Goal: Find specific page/section: Find specific page/section

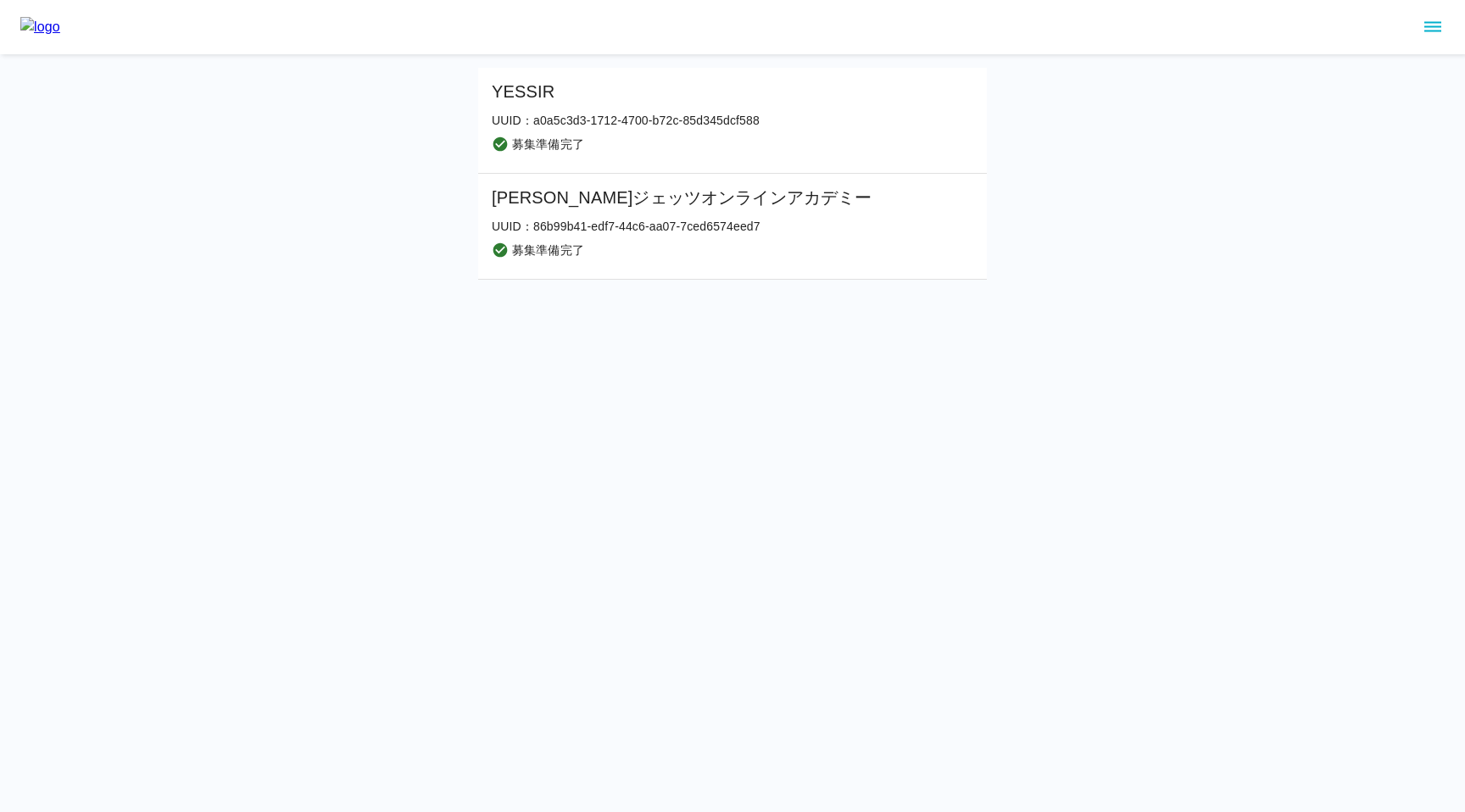
click at [844, 263] on li "[PERSON_NAME]ジェッツオンラインアカデミー UUID： 86b99b41-edf7-44c6-aa07-7ced6574eed7 募集準備完了" at bounding box center [732, 227] width 508 height 106
click at [1434, 28] on icon "sidemenu" at bounding box center [1432, 27] width 20 height 20
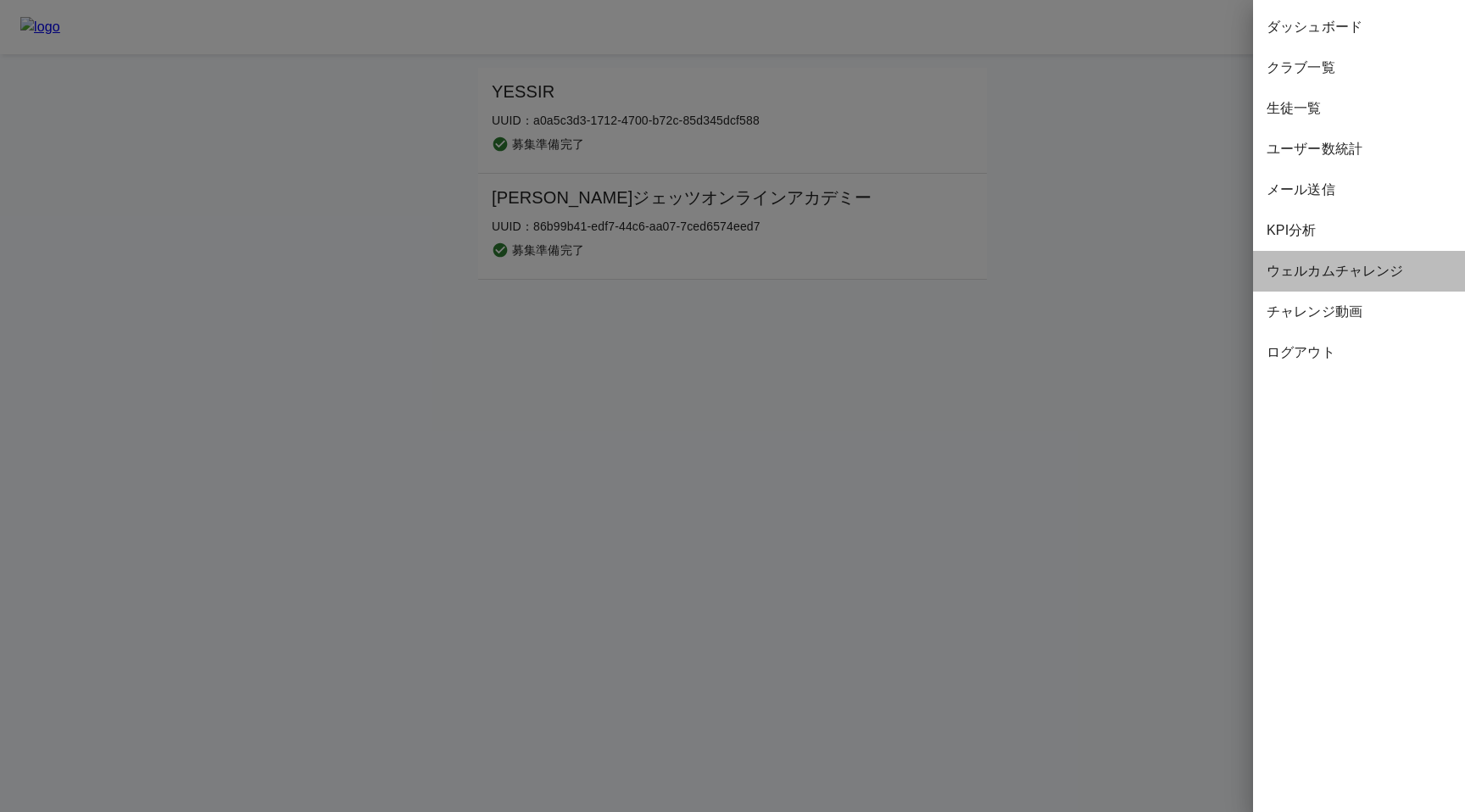
click at [1329, 267] on span "ウェルカムチャレンジ" at bounding box center [1359, 271] width 185 height 20
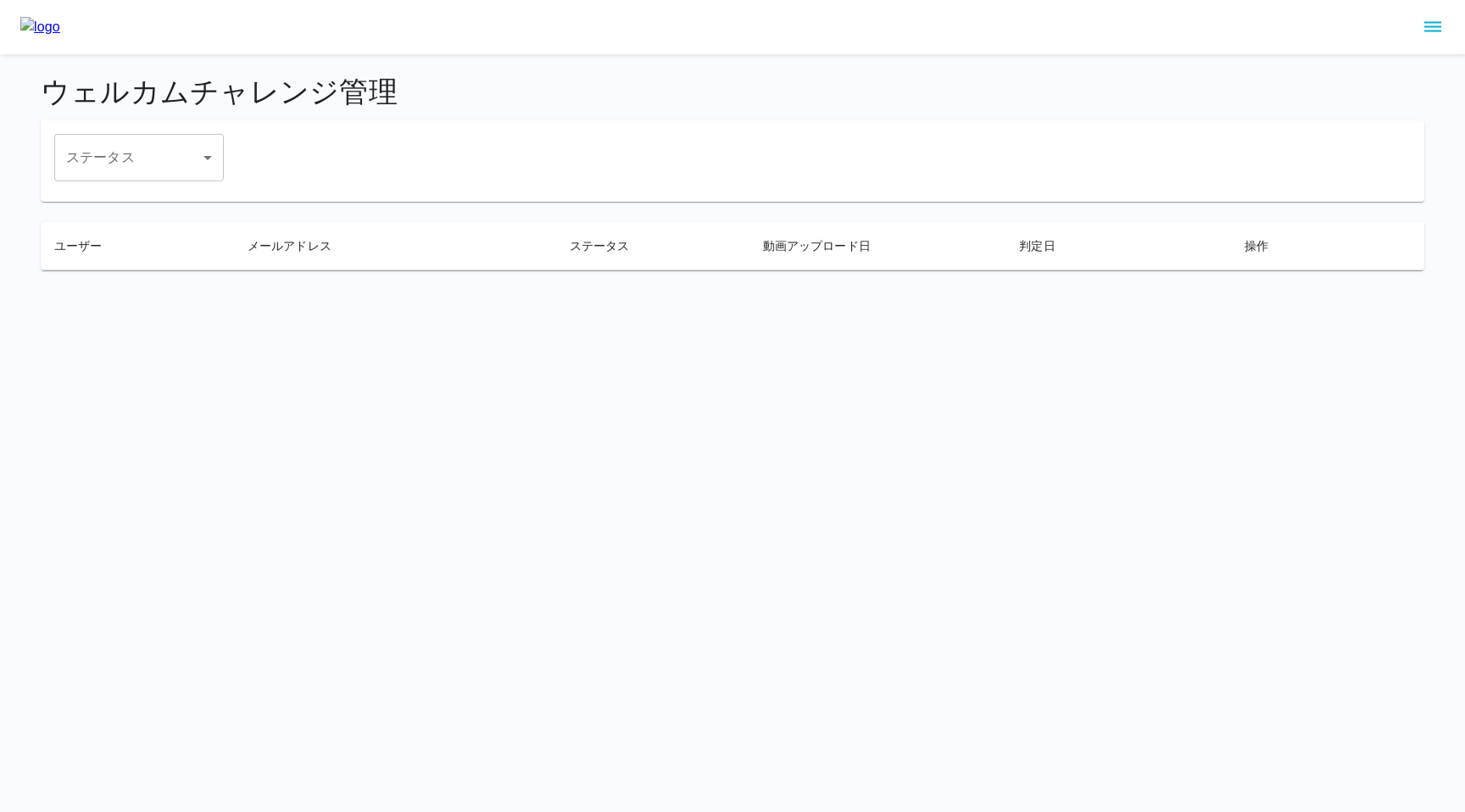
click at [903, 291] on html "ウェルカムチャレンジ管理 ステータス ​ ステータス ユーザー メールアドレス ステータス 動画アップロード日 判定日 操作" at bounding box center [732, 146] width 1465 height 291
